Goal: Find contact information: Find contact information

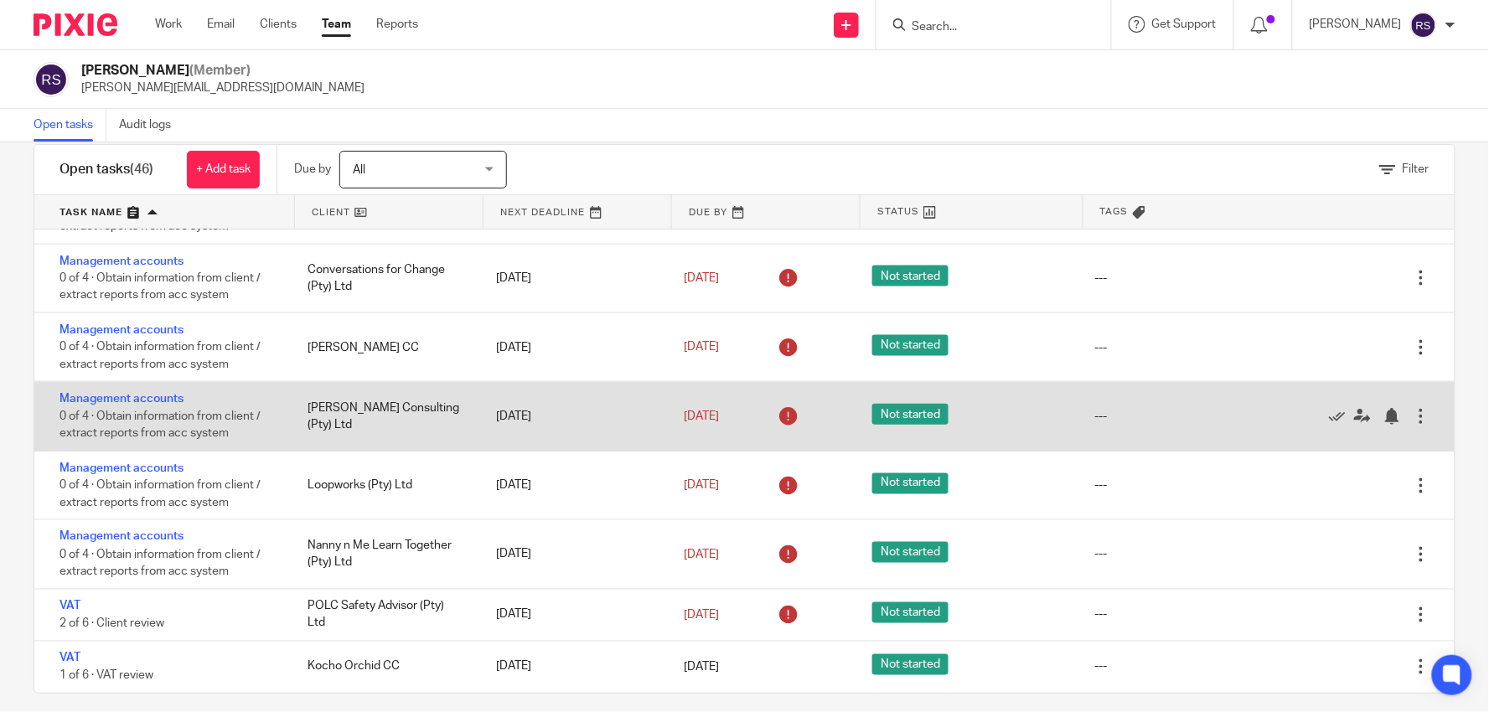
scroll to position [46, 0]
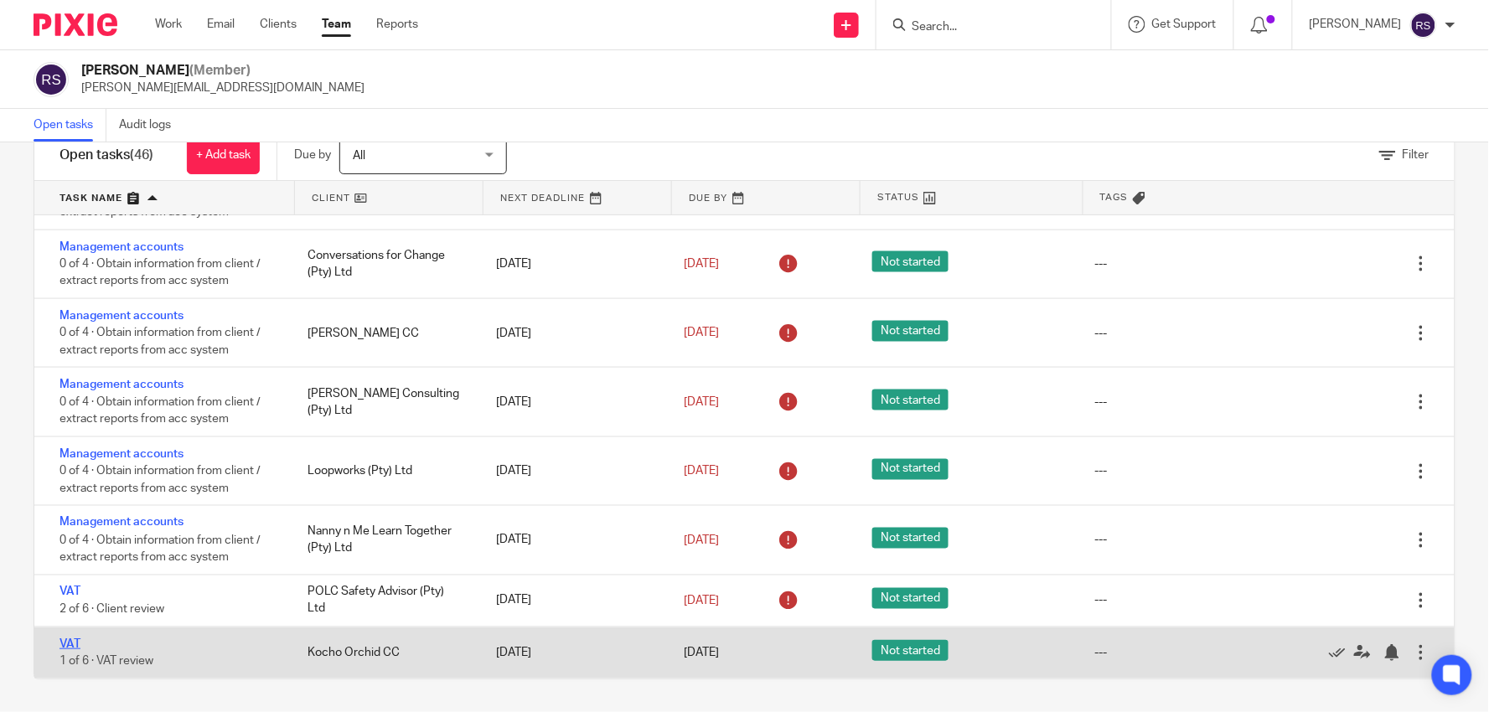
click at [64, 642] on link "VAT" at bounding box center [69, 644] width 21 height 12
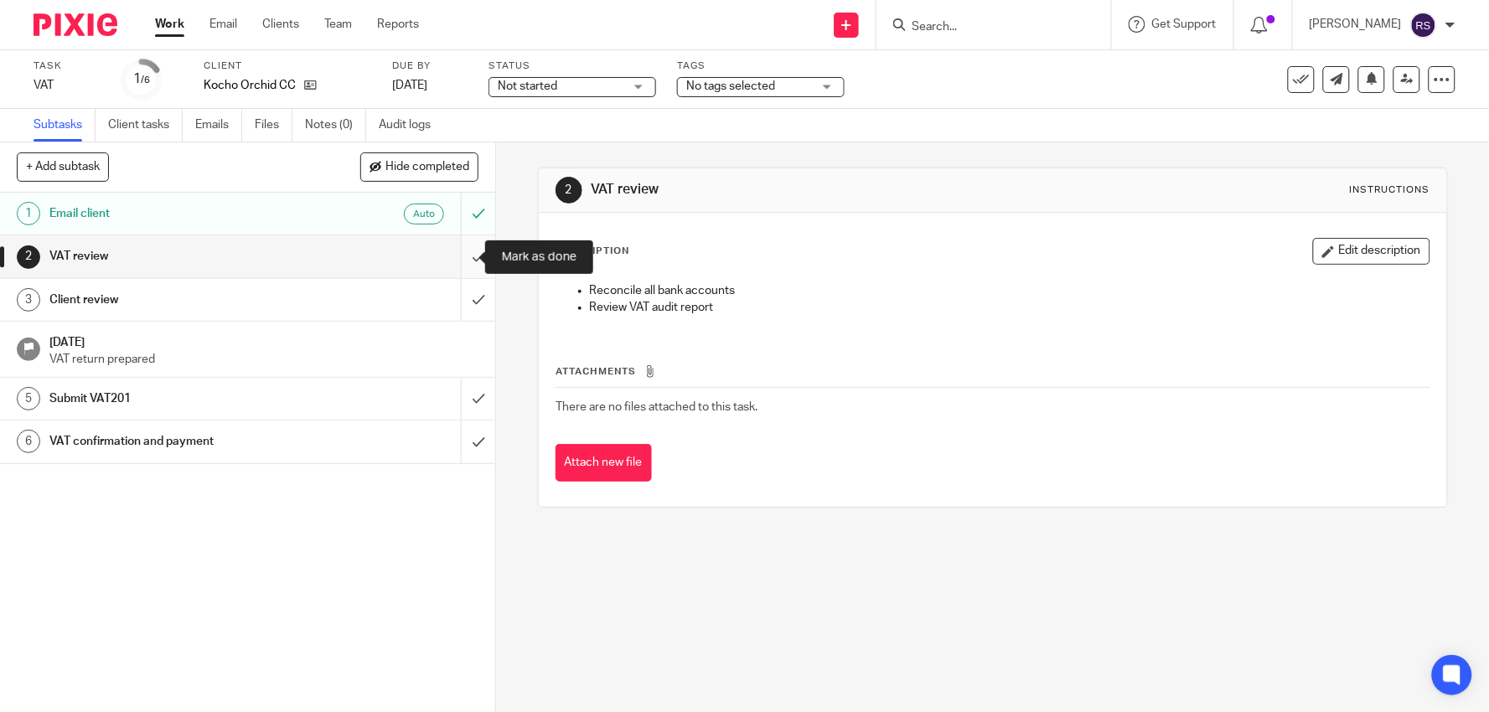
click at [457, 260] on input "submit" at bounding box center [247, 256] width 495 height 42
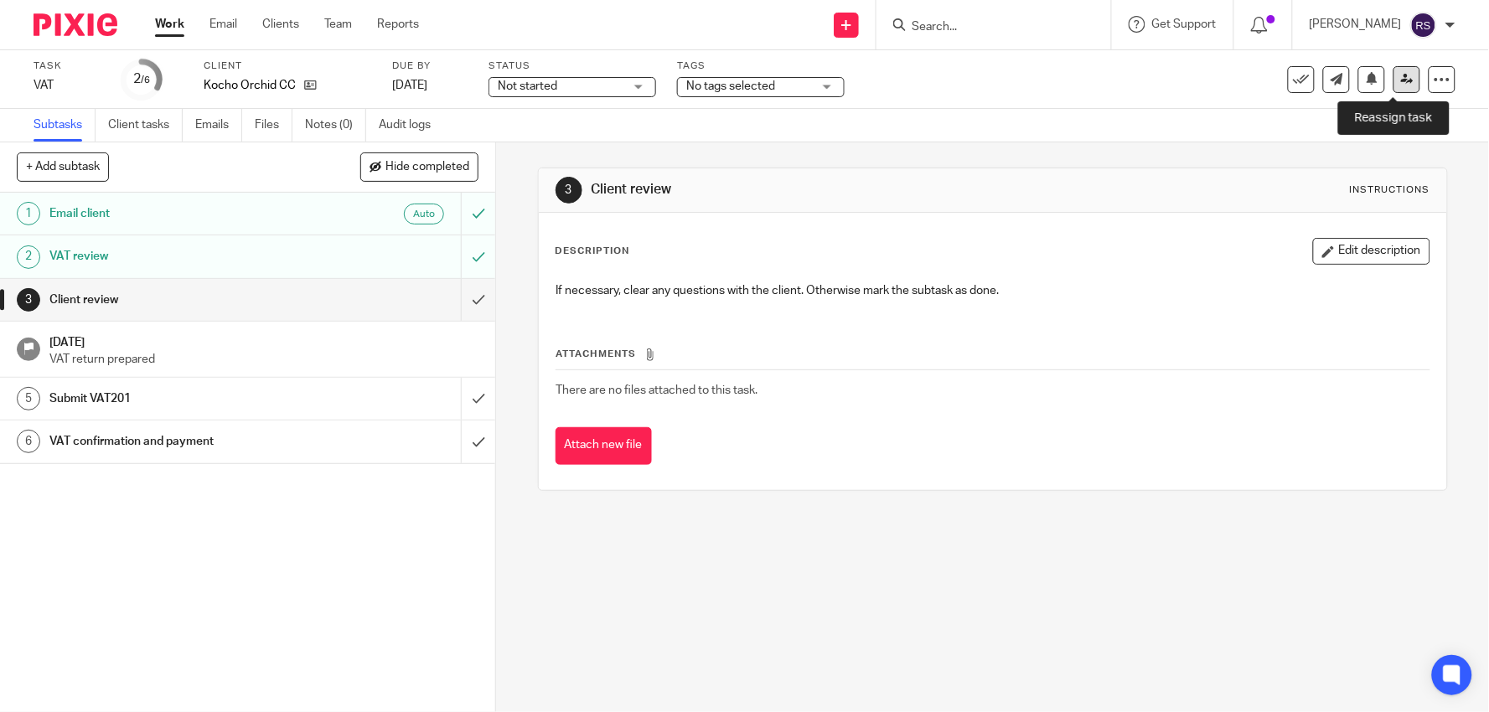
click at [1401, 82] on icon at bounding box center [1407, 79] width 13 height 13
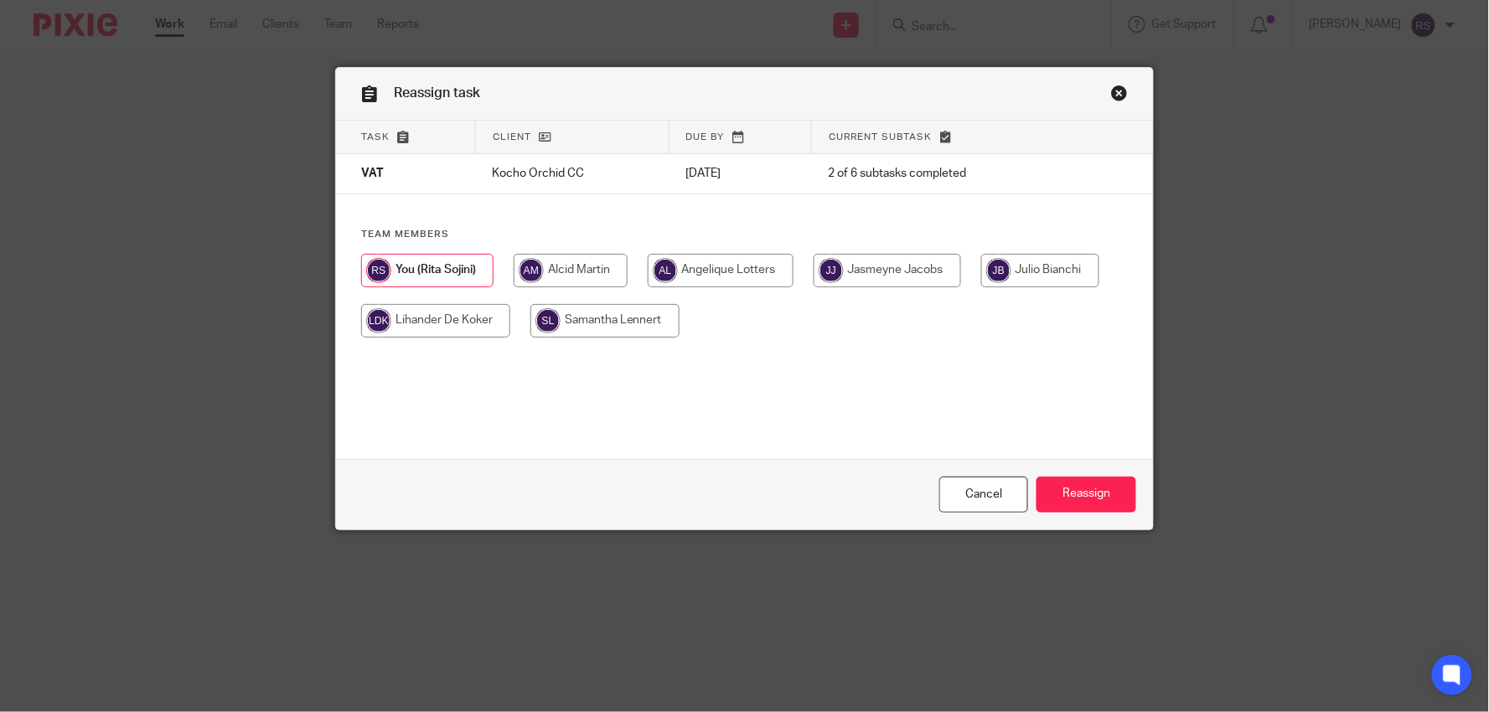
click at [1210, 625] on div "Reassign task Task Client Due by Current subtask VAT Kocho Orchid CC 29 Sep 202…" at bounding box center [744, 356] width 1489 height 712
click at [1111, 93] on link "Close this dialog window" at bounding box center [1119, 96] width 17 height 23
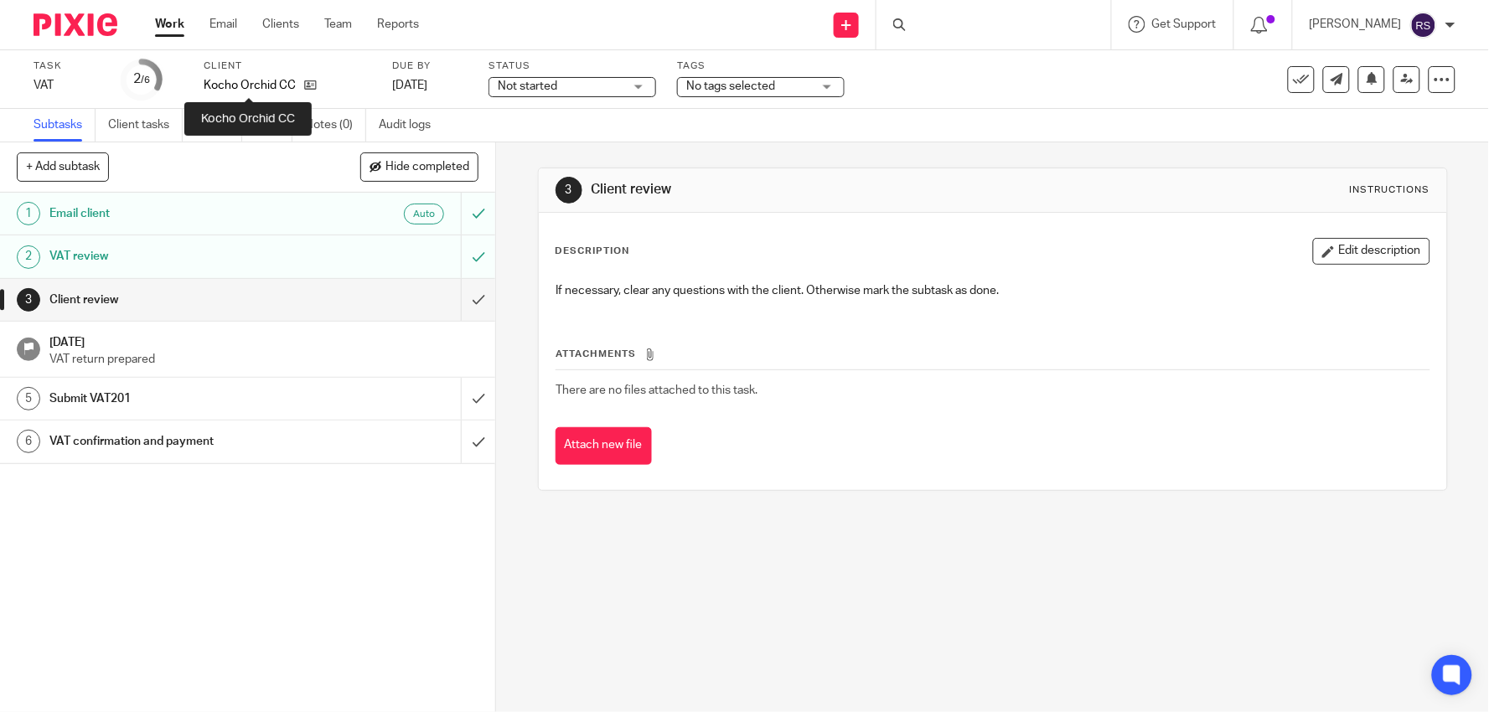
click at [271, 82] on p "Kocho Orchid CC" at bounding box center [250, 85] width 92 height 17
copy div "Kocho Orchid CC"
click at [1228, 442] on div "Attach new file" at bounding box center [992, 446] width 875 height 38
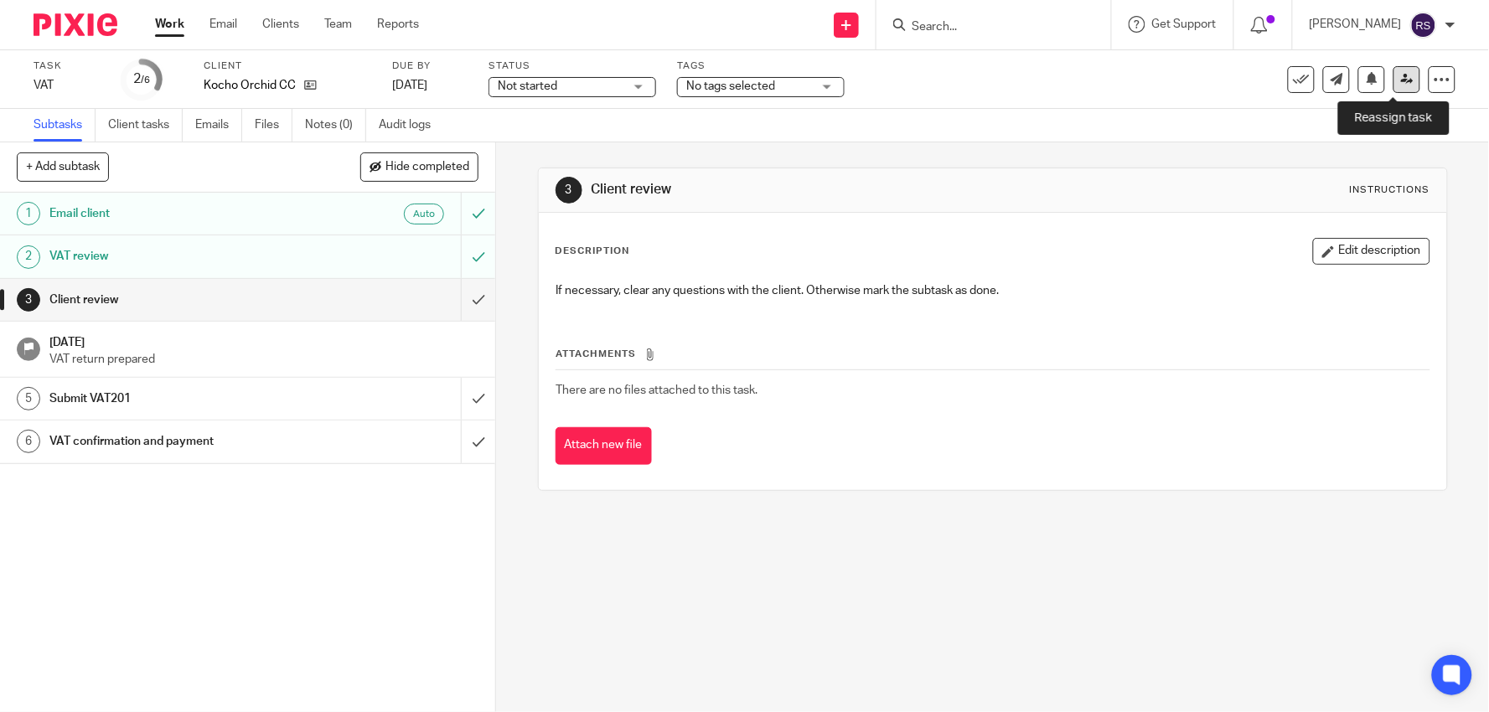
click at [1393, 86] on link at bounding box center [1406, 79] width 27 height 27
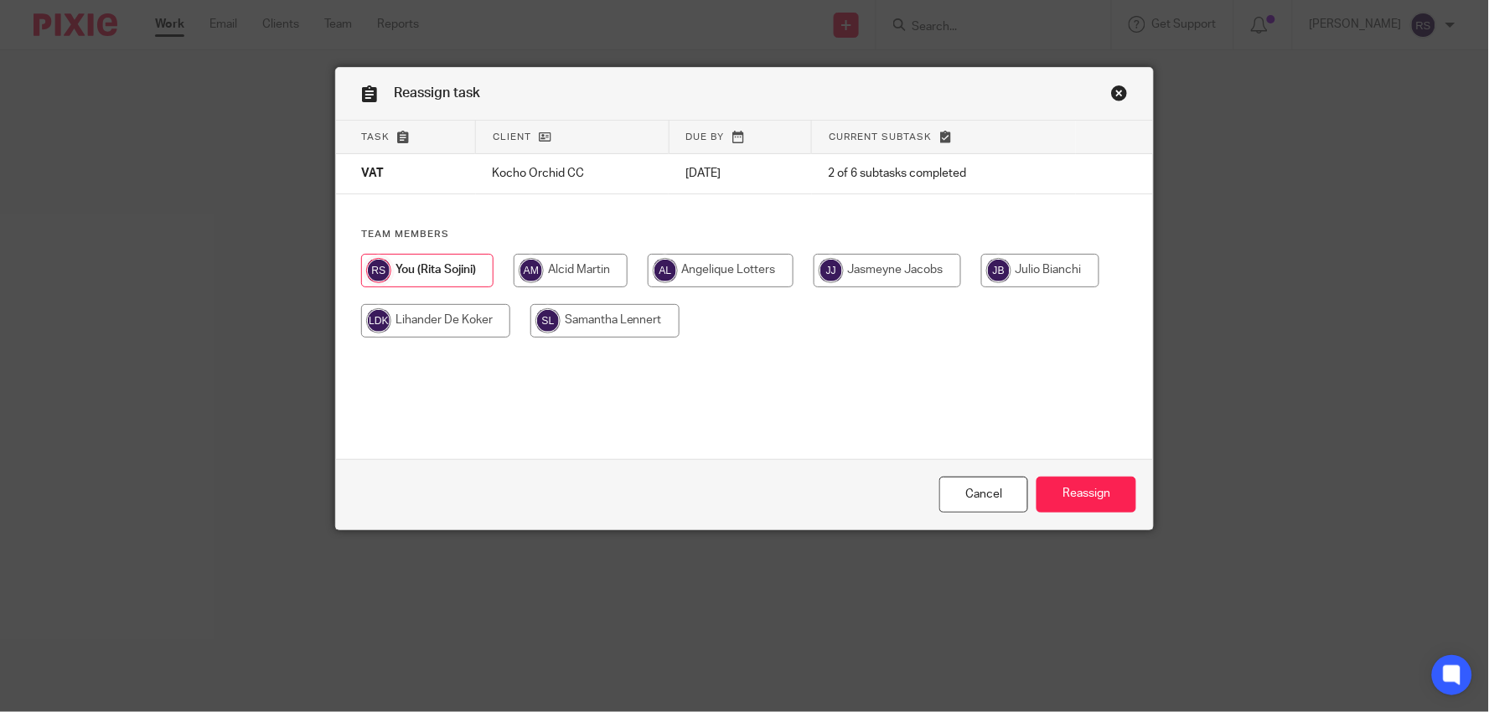
click at [592, 273] on input "radio" at bounding box center [570, 271] width 114 height 34
radio input "true"
click at [1067, 489] on input "Reassign" at bounding box center [1086, 495] width 100 height 36
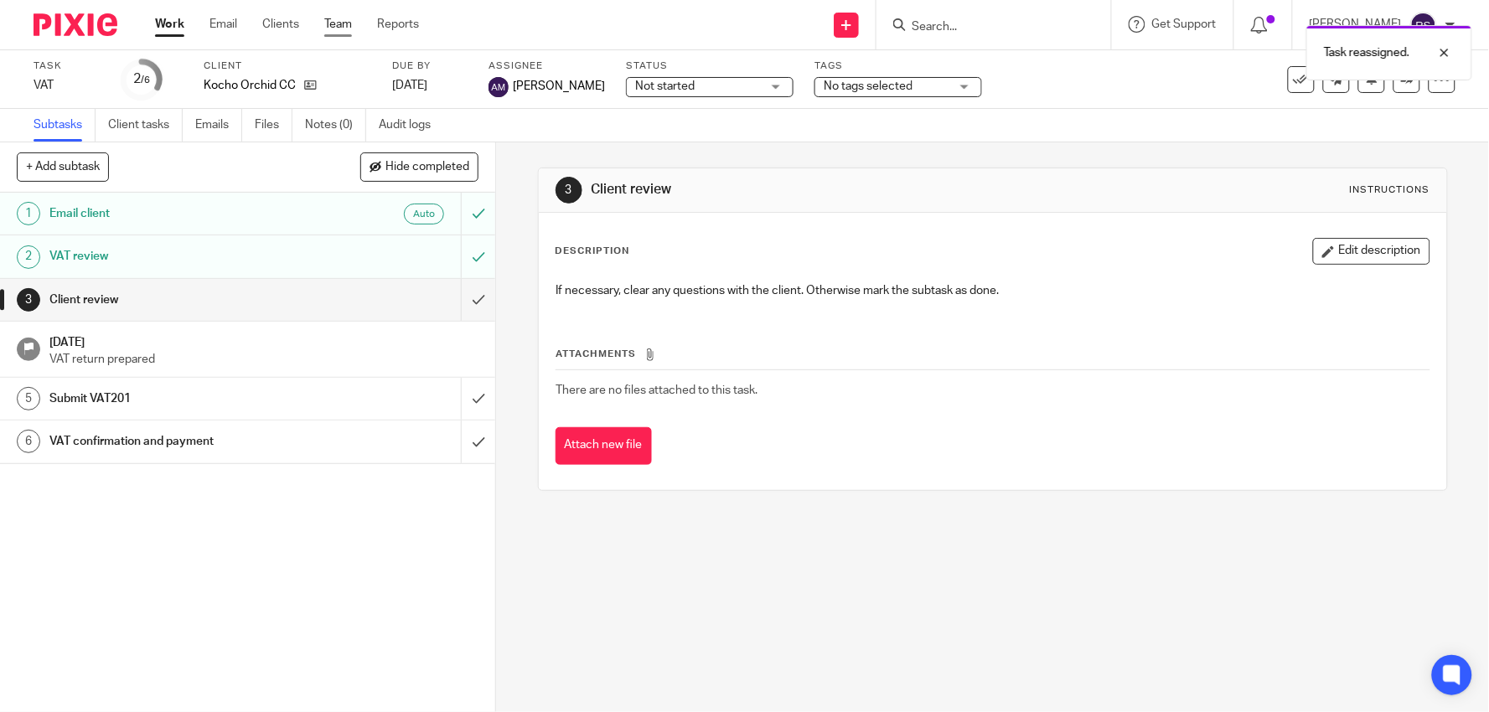
click at [345, 28] on link "Team" at bounding box center [338, 24] width 28 height 17
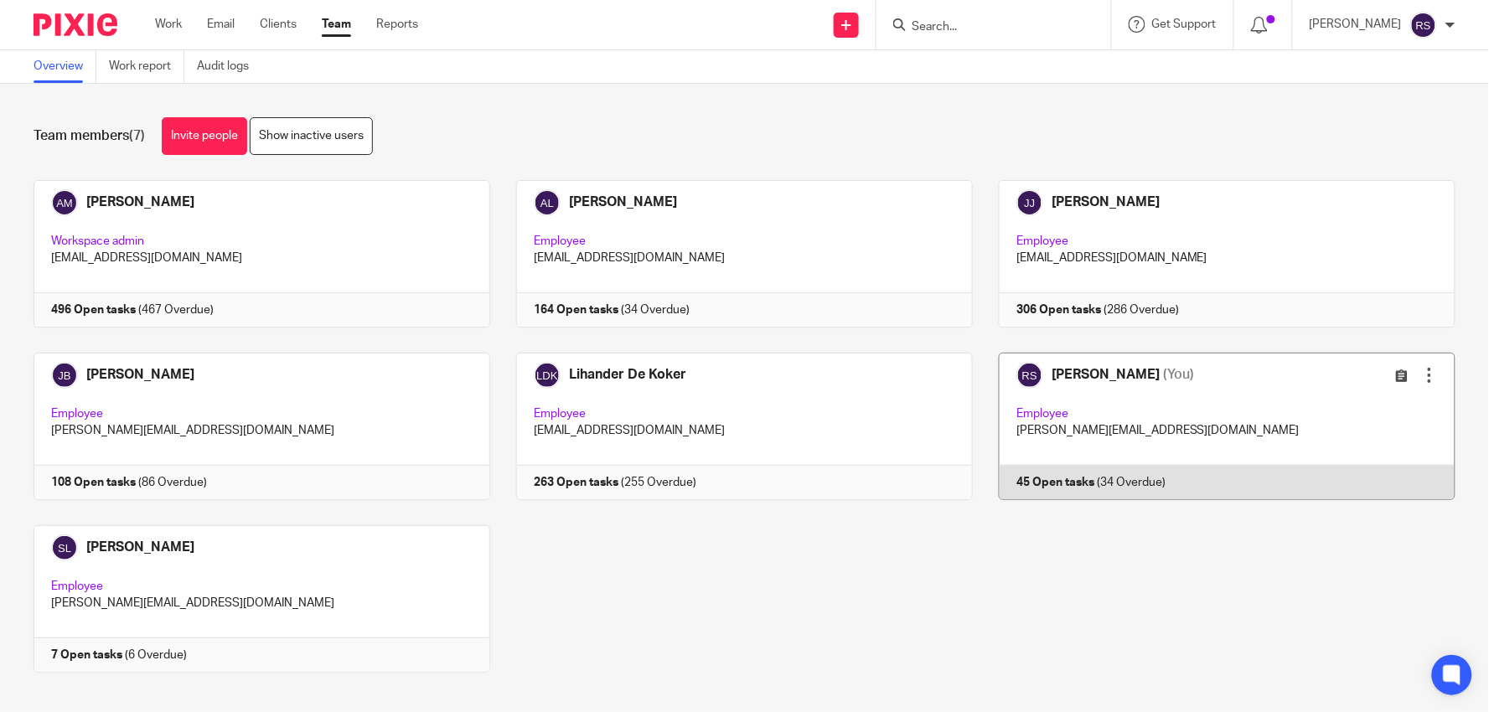
click at [1154, 423] on link at bounding box center [1214, 426] width 482 height 147
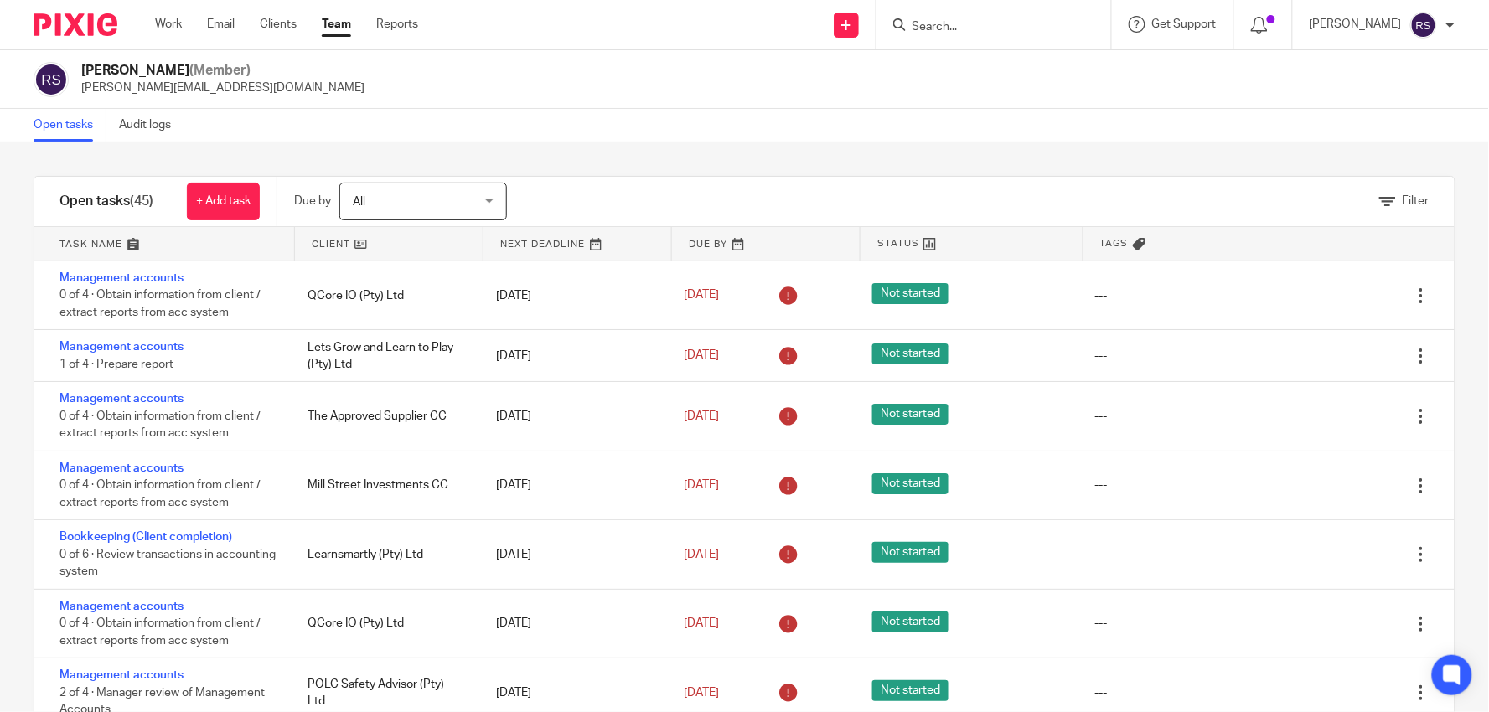
click at [991, 26] on input "Search" at bounding box center [985, 27] width 151 height 15
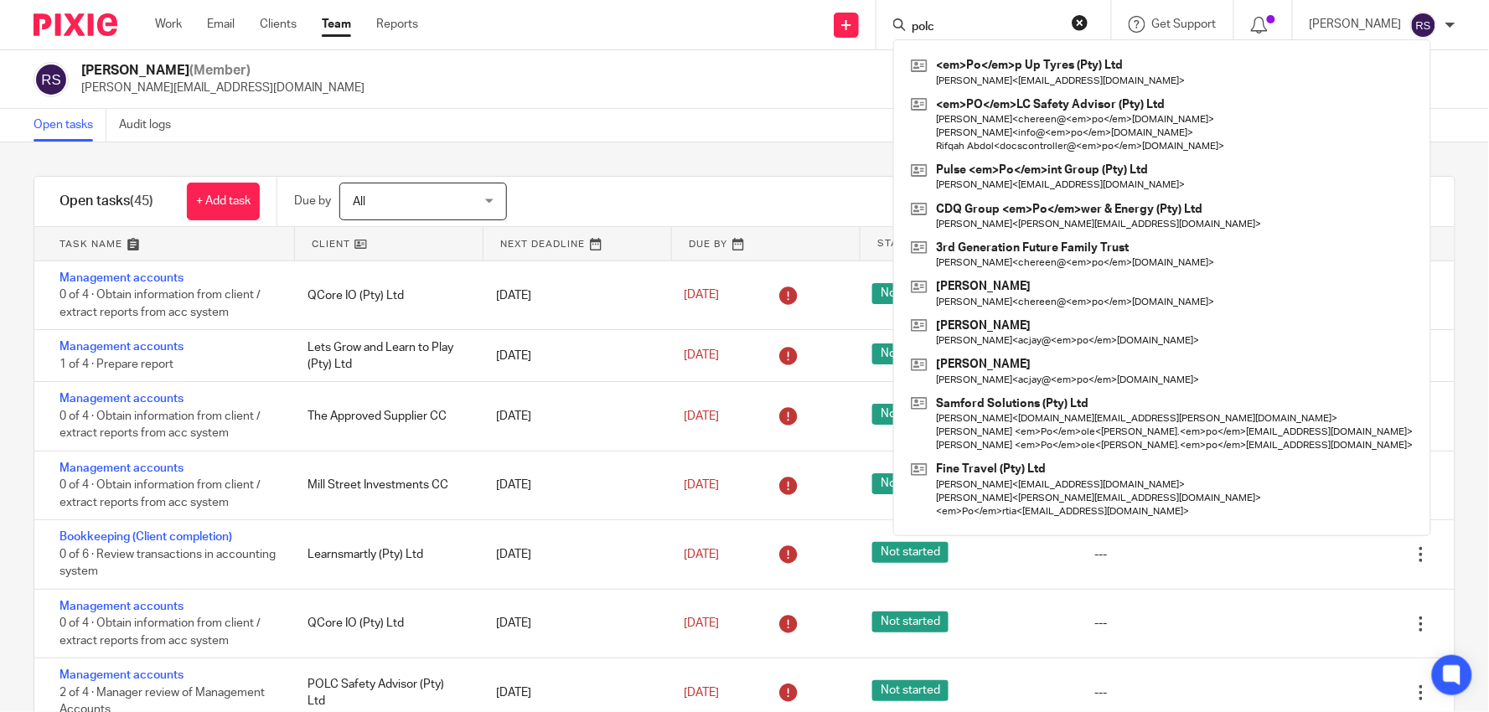
type input "polc"
click button "submit" at bounding box center [0, 0] width 0 height 0
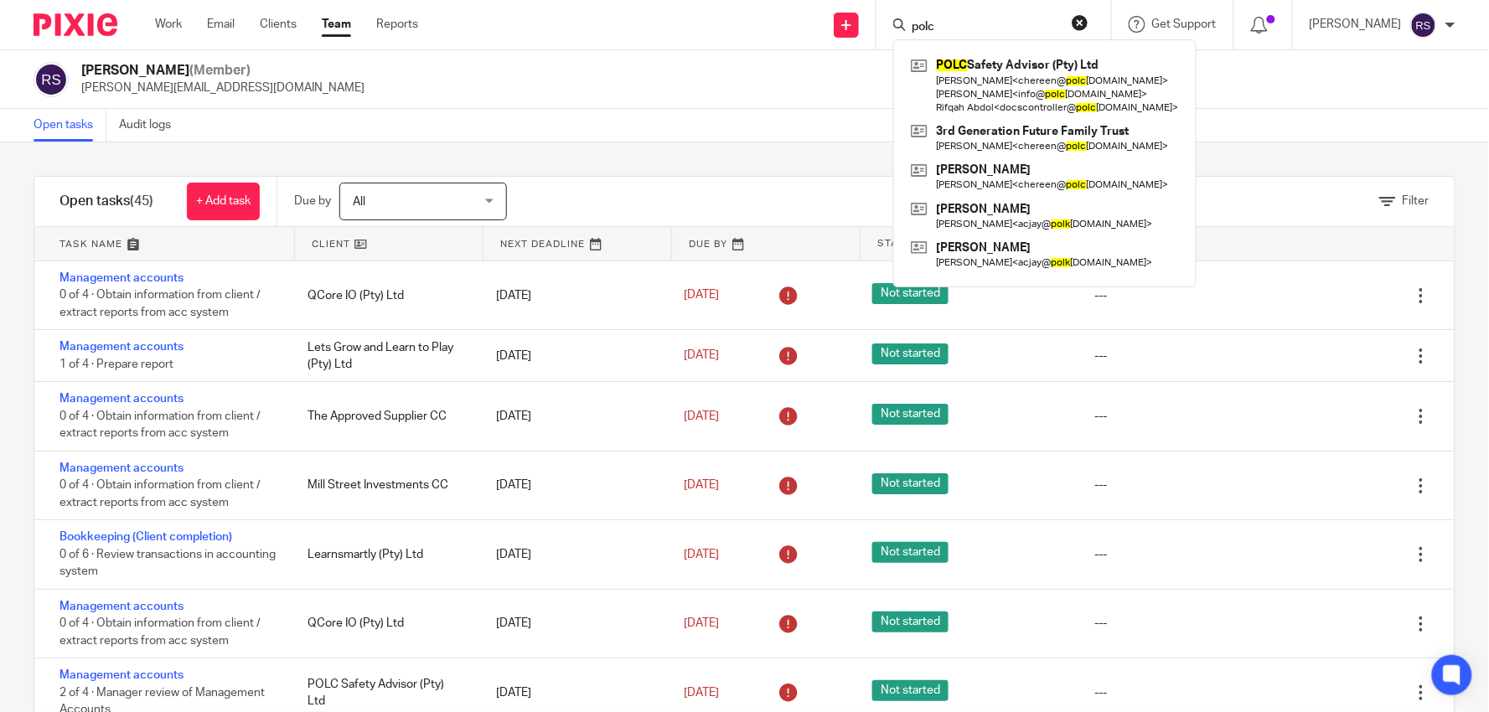
click at [719, 115] on div "Open tasks Audit logs" at bounding box center [744, 126] width 1489 height 34
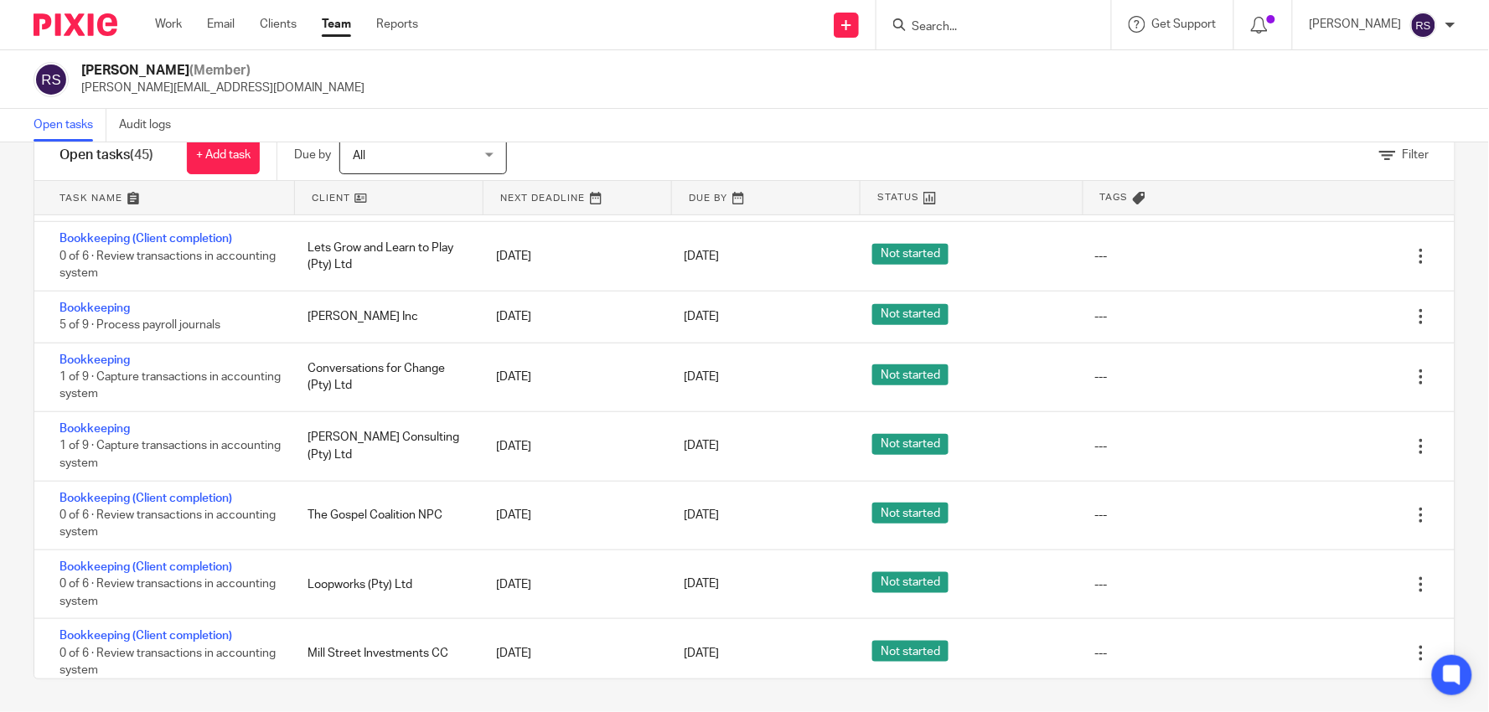
scroll to position [2613, 0]
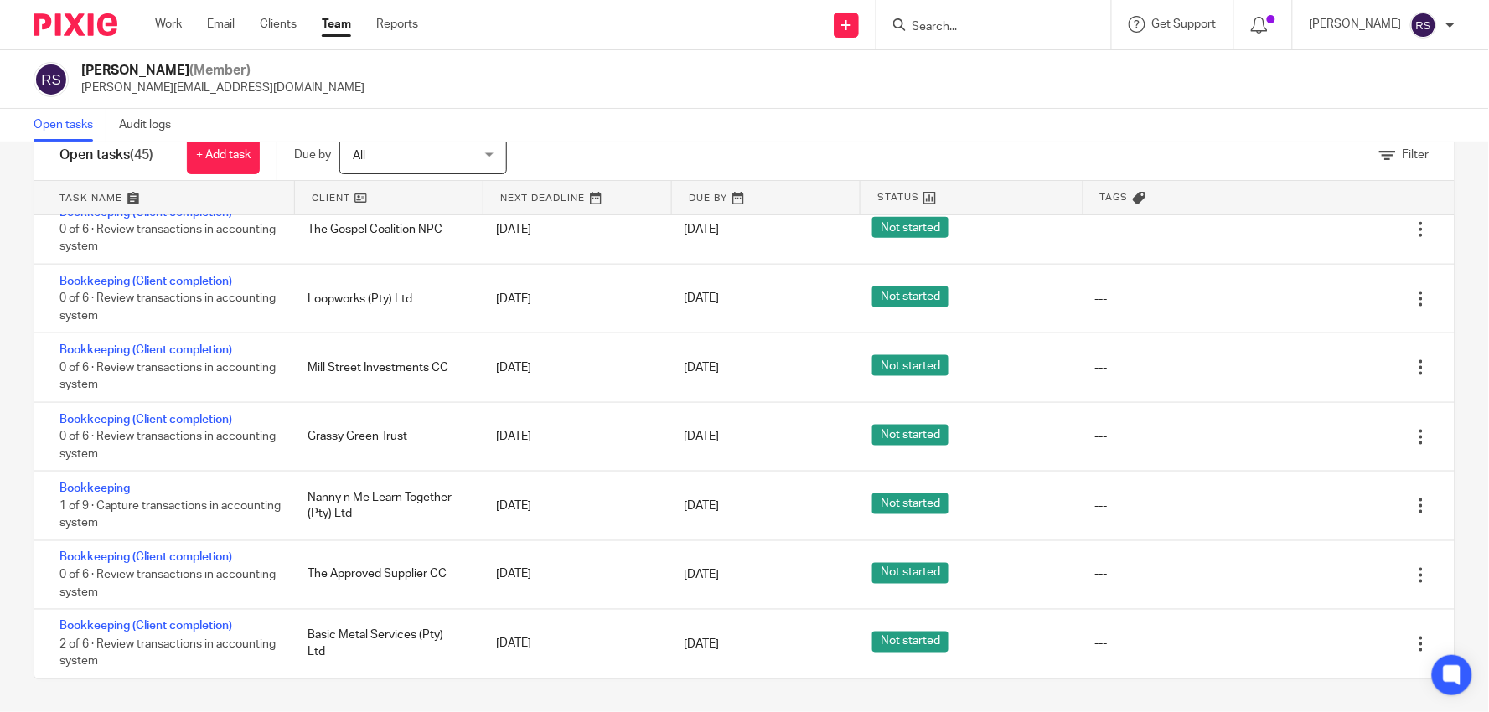
click at [149, 188] on link at bounding box center [164, 198] width 260 height 34
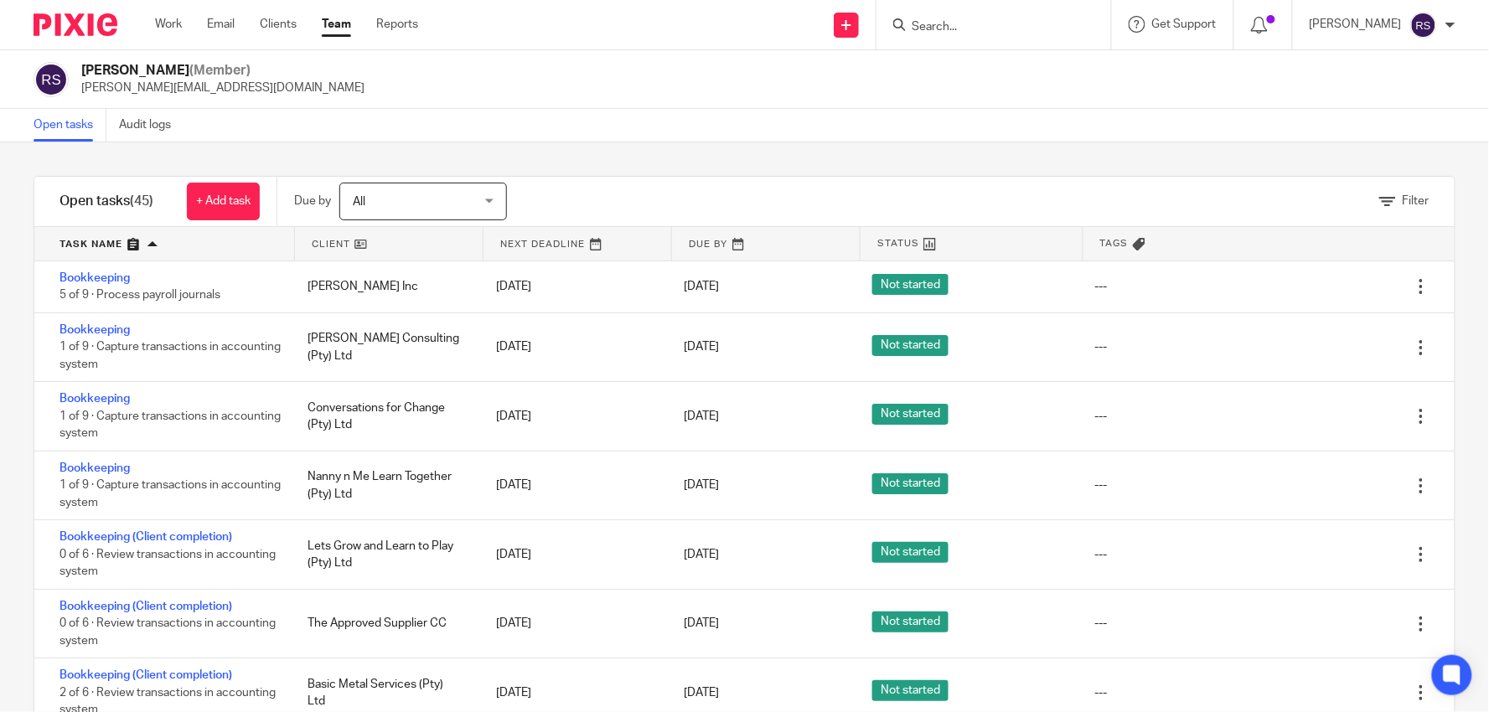
click at [998, 28] on input "Search" at bounding box center [985, 27] width 151 height 15
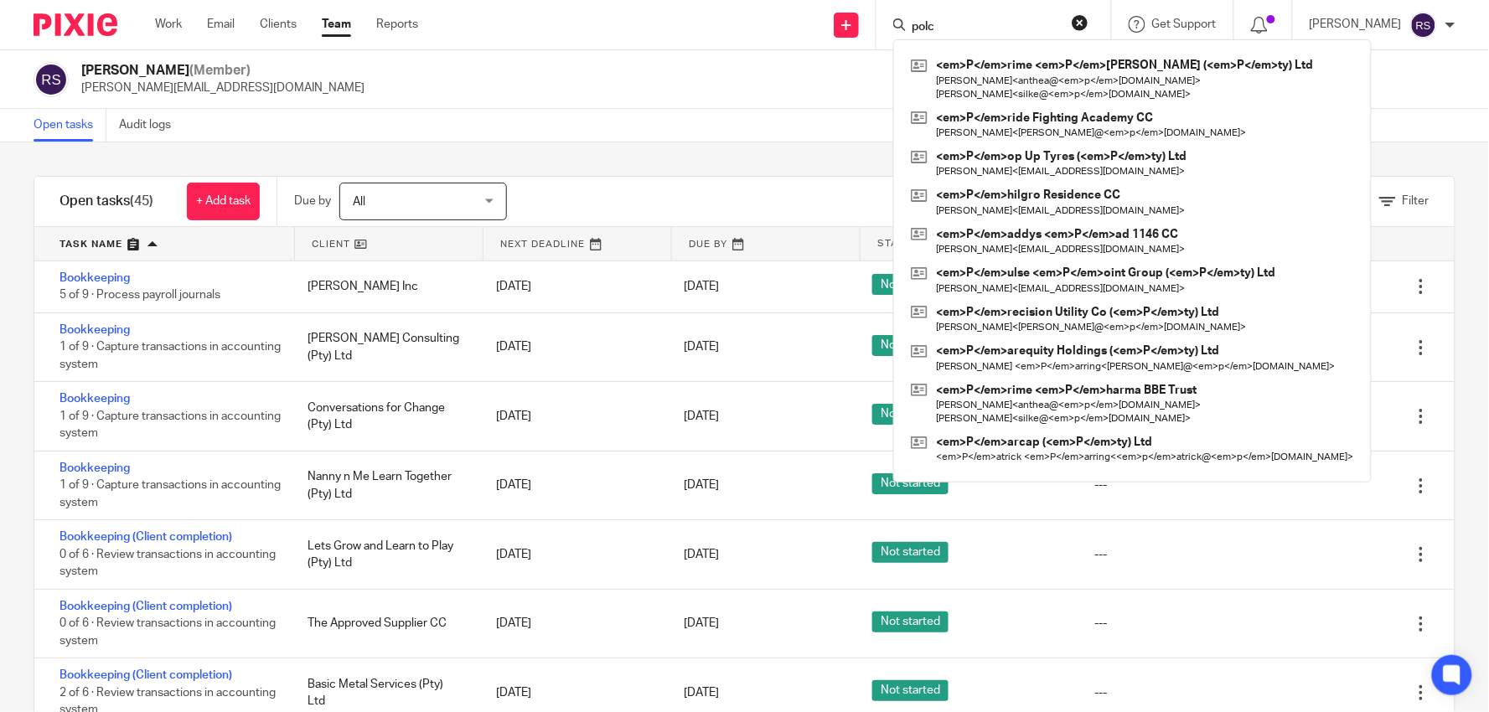
type input "polc"
click button "submit" at bounding box center [0, 0] width 0 height 0
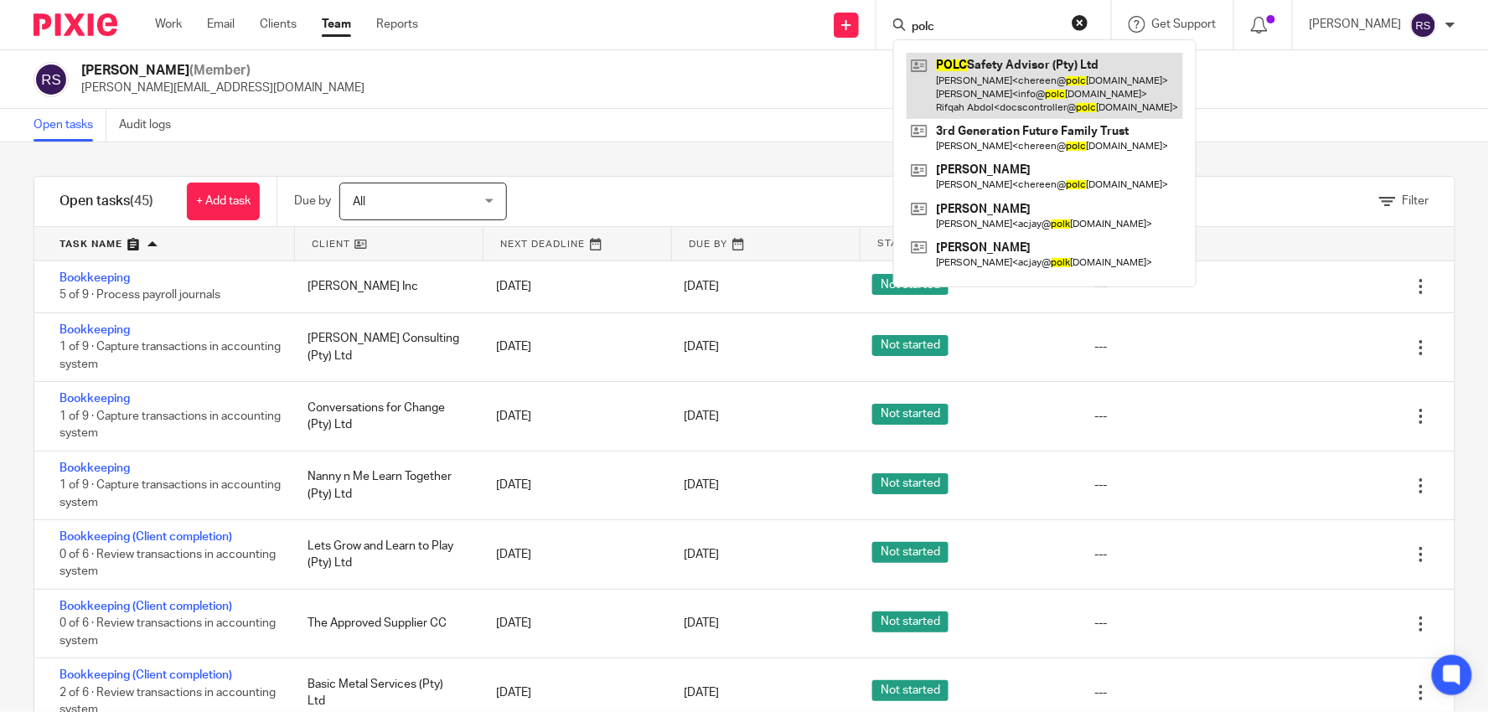
click at [1019, 94] on link at bounding box center [1044, 86] width 276 height 66
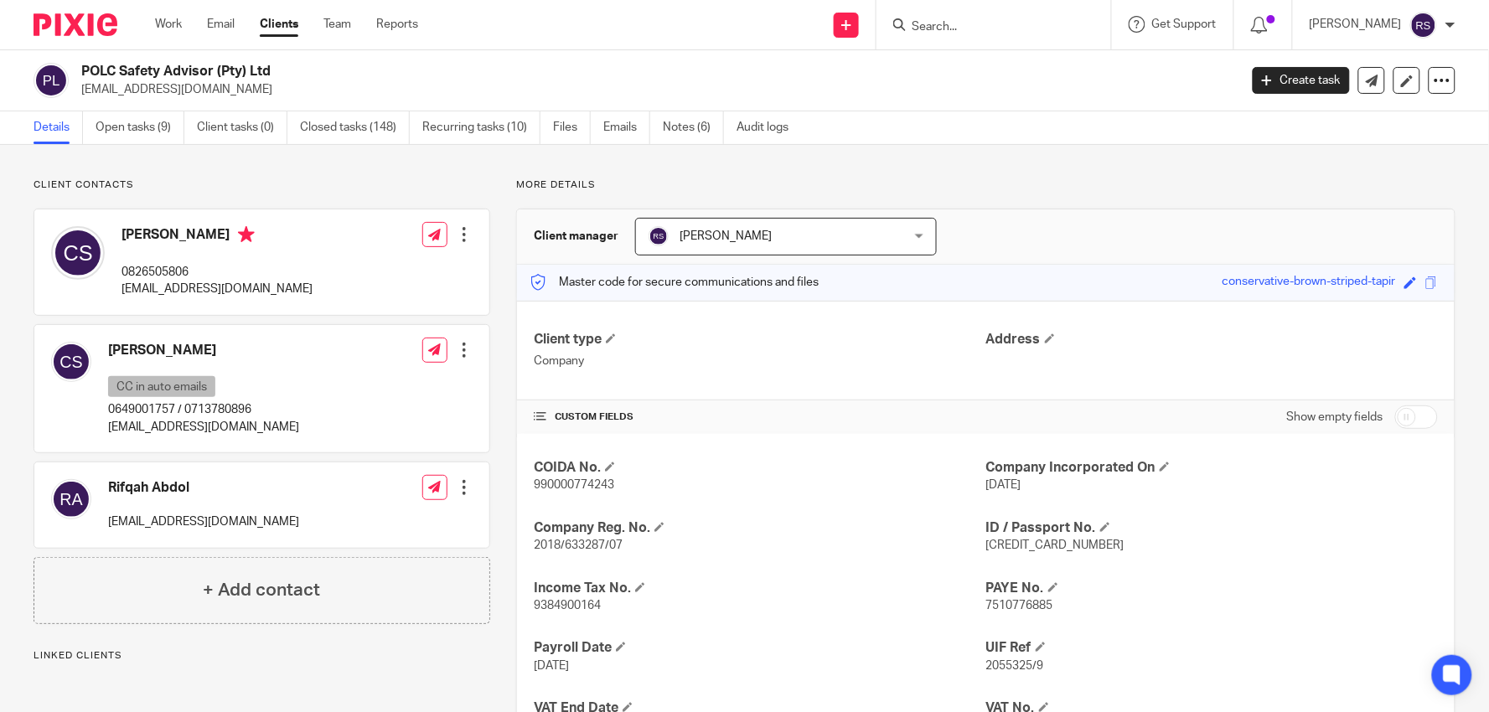
click at [270, 523] on p "[EMAIL_ADDRESS][DOMAIN_NAME]" at bounding box center [203, 521] width 191 height 17
copy div "[EMAIL_ADDRESS][DOMAIN_NAME]"
